Goal: Find specific page/section: Find specific page/section

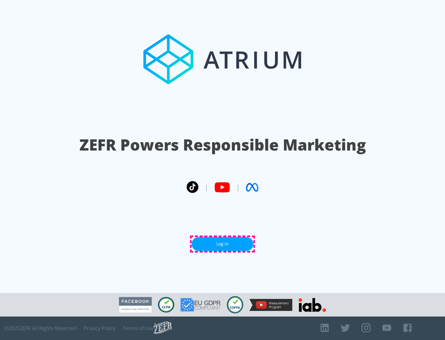
click at [222, 244] on link "Log In" at bounding box center [223, 244] width 62 height 14
